Goal: Find contact information: Find contact information

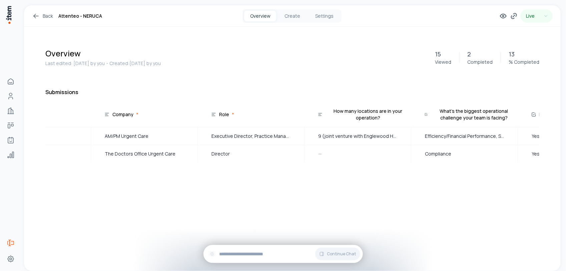
scroll to position [0, 374]
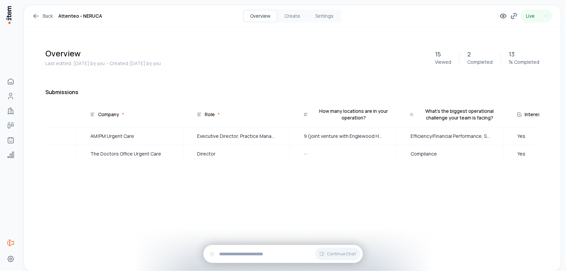
click at [306, 113] on icon at bounding box center [306, 114] width 5 height 5
click at [200, 115] on icon at bounding box center [199, 114] width 5 height 5
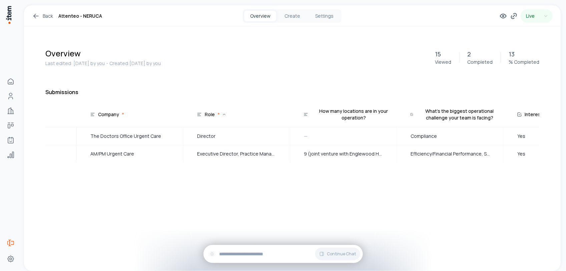
click at [200, 114] on icon at bounding box center [199, 114] width 5 height 5
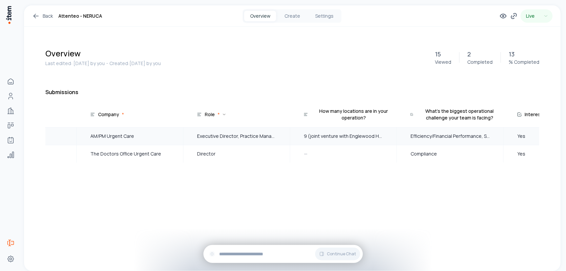
click at [115, 137] on span "AM/PM Urgent Care" at bounding box center [129, 135] width 79 height 7
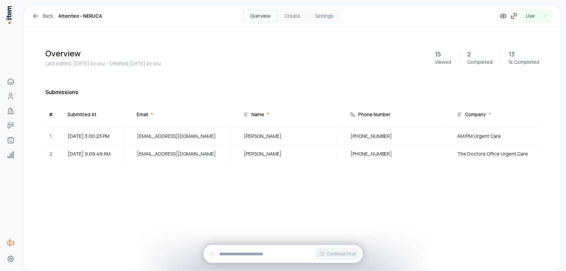
scroll to position [0, 0]
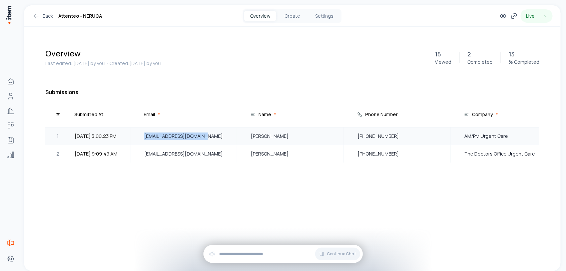
drag, startPoint x: 144, startPoint y: 136, endPoint x: 207, endPoint y: 137, distance: 63.0
click at [207, 137] on span "Cthek@urgentcarerus.com" at bounding box center [183, 135] width 79 height 7
copy span "Cthek@urgentcarerus.com"
click at [244, 181] on table "# Submitted At Email * Name * Phone Number Company * Role * How many locations …" at bounding box center [292, 149] width 494 height 90
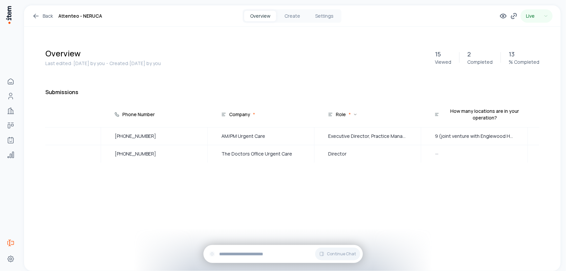
scroll to position [0, 244]
drag, startPoint x: 326, startPoint y: 137, endPoint x: 412, endPoint y: 138, distance: 86.4
click at [413, 138] on div "Executive Director, Practice Management" at bounding box center [367, 136] width 106 height 17
drag, startPoint x: 412, startPoint y: 138, endPoint x: 405, endPoint y: 136, distance: 8.0
click at [405, 136] on span "Executive Director, Practice Management" at bounding box center [366, 135] width 79 height 7
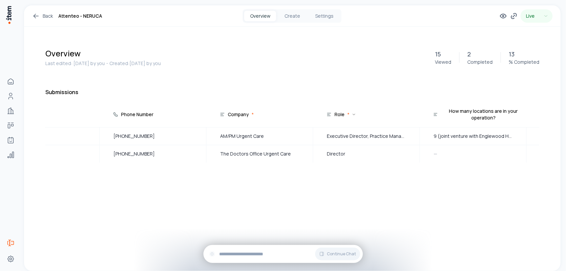
click at [354, 114] on icon at bounding box center [354, 114] width 2 height 1
click at [330, 113] on icon at bounding box center [329, 114] width 5 height 5
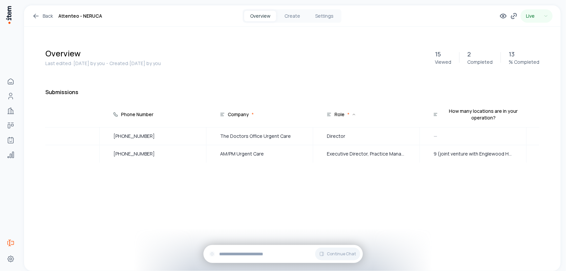
click at [331, 113] on icon at bounding box center [329, 114] width 5 height 5
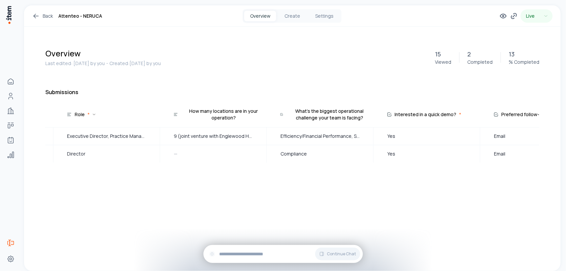
scroll to position [0, 502]
click at [149, 138] on div "Executive Director, Practice Management" at bounding box center [109, 136] width 106 height 17
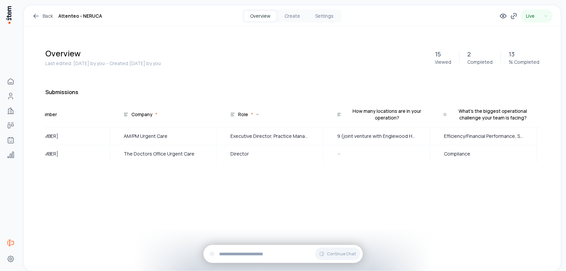
scroll to position [0, 333]
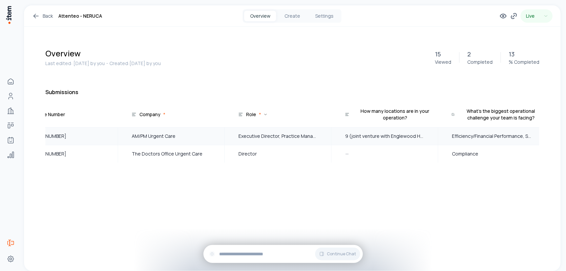
click at [259, 136] on span "Executive Director, Practice Management" at bounding box center [277, 135] width 79 height 7
copy span "Executive Director, Practice Management"
click at [357, 137] on span "9 (joint venture with Englewood Health)" at bounding box center [384, 135] width 79 height 7
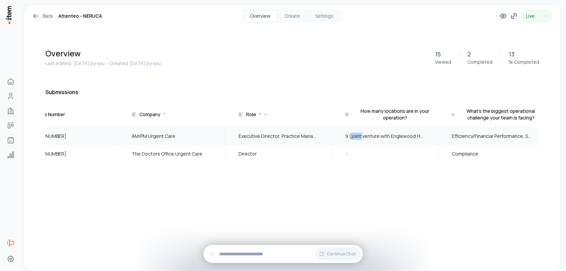
click at [357, 137] on span "9 (joint venture with Englewood Health)" at bounding box center [384, 135] width 79 height 7
copy span "9 (joint venture with Englewood Health)"
click at [350, 137] on span "9 (joint venture with Englewood Health)" at bounding box center [384, 135] width 79 height 7
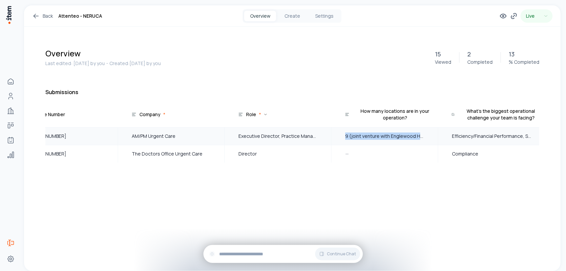
click at [350, 137] on span "9 (joint venture with Englewood Health)" at bounding box center [384, 135] width 79 height 7
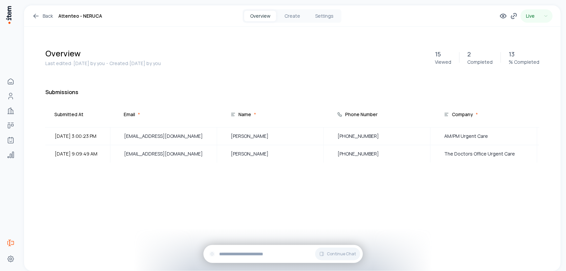
scroll to position [0, 19]
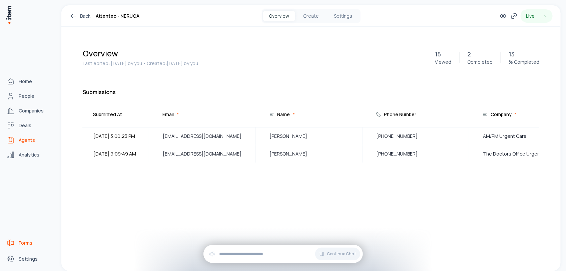
click at [22, 139] on span "Agents" at bounding box center [27, 140] width 16 height 7
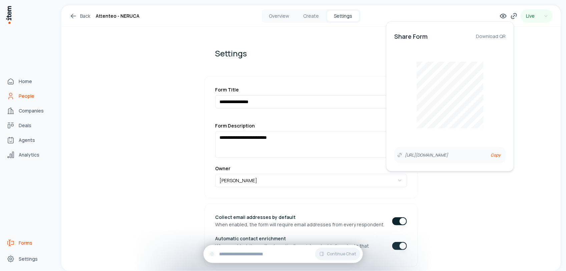
click at [13, 94] on icon "People" at bounding box center [11, 96] width 8 height 8
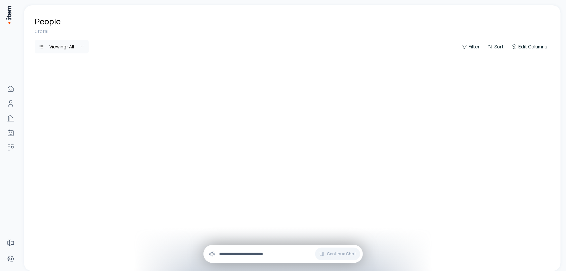
click at [246, 253] on input "text" at bounding box center [288, 253] width 138 height 7
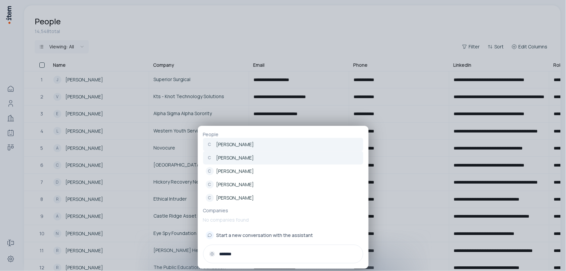
type input "*******"
click at [234, 158] on p "[PERSON_NAME]" at bounding box center [235, 157] width 38 height 7
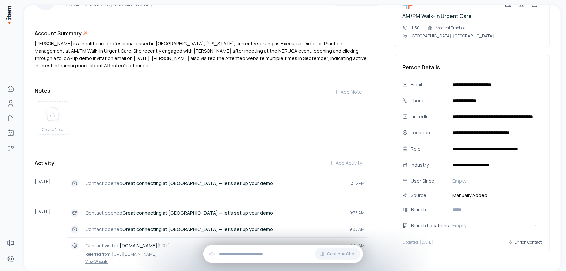
scroll to position [42, 0]
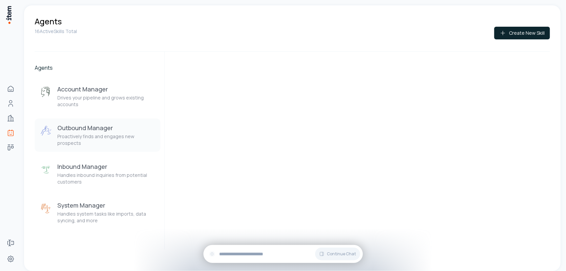
click at [94, 130] on h3 "Outbound Manager" at bounding box center [106, 128] width 98 height 8
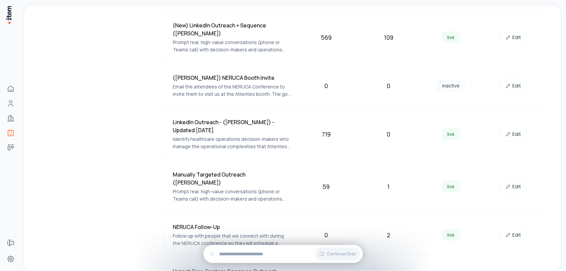
scroll to position [625, 0]
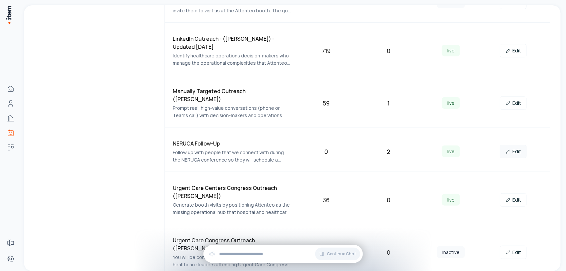
click at [510, 145] on link "Edit" at bounding box center [513, 151] width 27 height 13
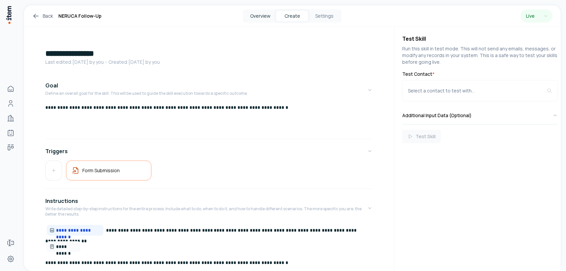
click at [260, 15] on button "Overview" at bounding box center [260, 16] width 32 height 11
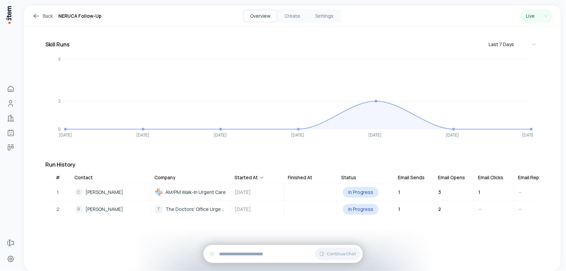
scroll to position [54, 0]
click at [288, 14] on button "Create" at bounding box center [292, 16] width 32 height 11
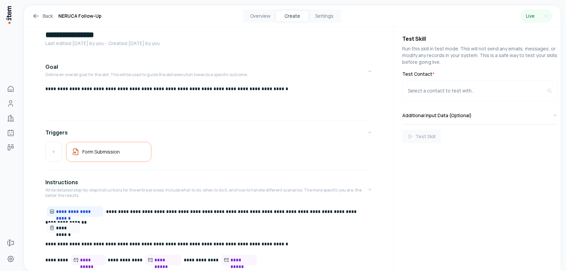
scroll to position [144, 0]
